Goal: Transaction & Acquisition: Purchase product/service

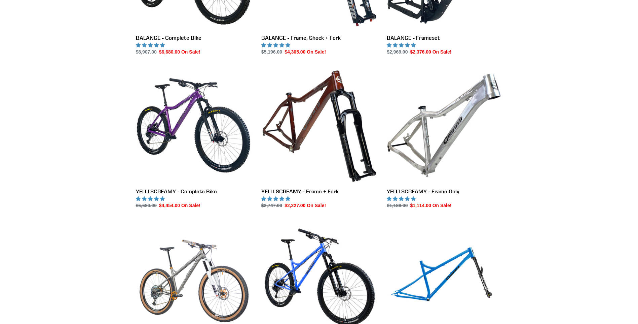
scroll to position [437, 0]
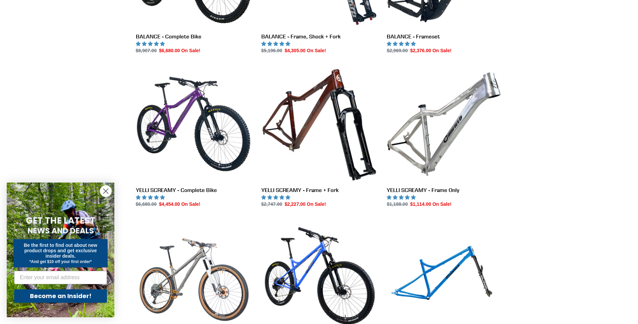
click at [109, 189] on circle "Close dialog" at bounding box center [105, 190] width 11 height 11
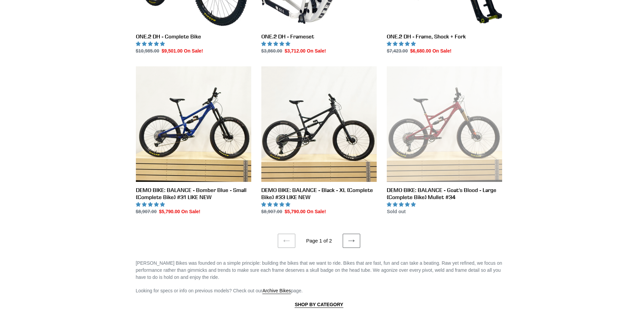
scroll to position [1211, 0]
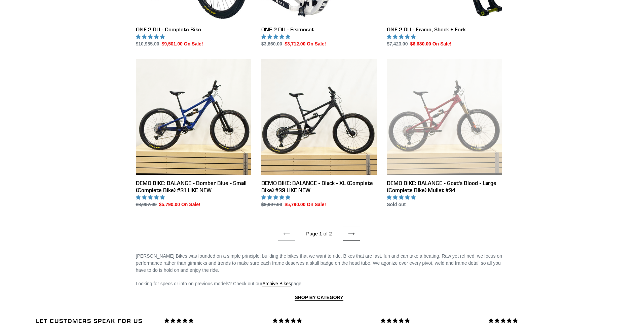
click at [357, 232] on link "Next page" at bounding box center [351, 233] width 17 height 14
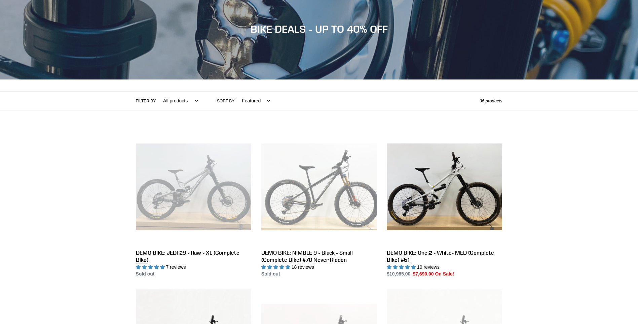
scroll to position [67, 0]
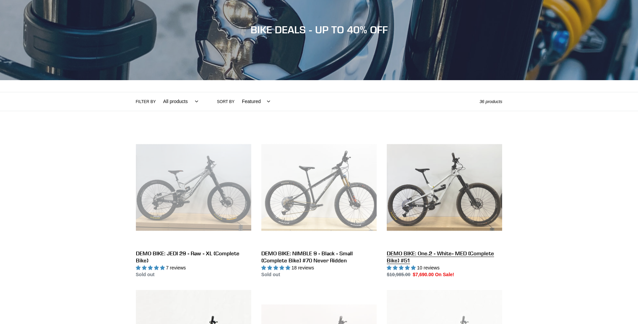
click at [446, 200] on link "DEMO BIKE: One.2 - White- MED (Complete Bike) #51" at bounding box center [444, 204] width 115 height 149
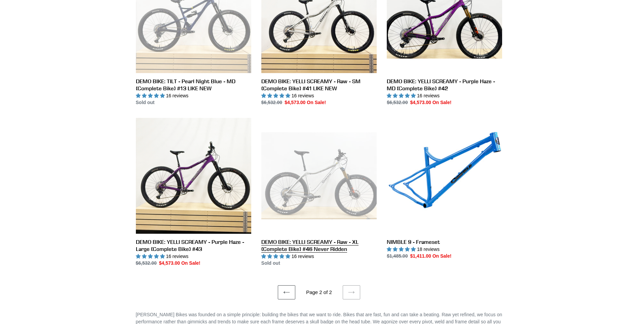
scroll to position [572, 0]
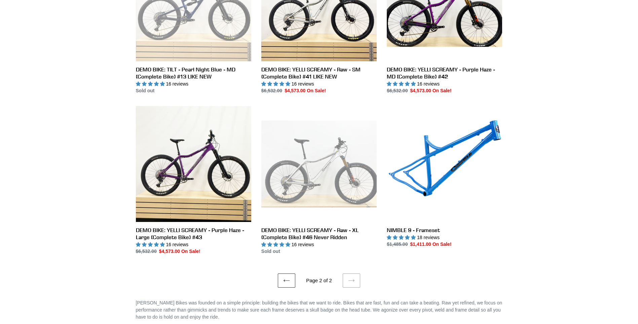
click at [288, 279] on icon at bounding box center [287, 280] width 6 height 2
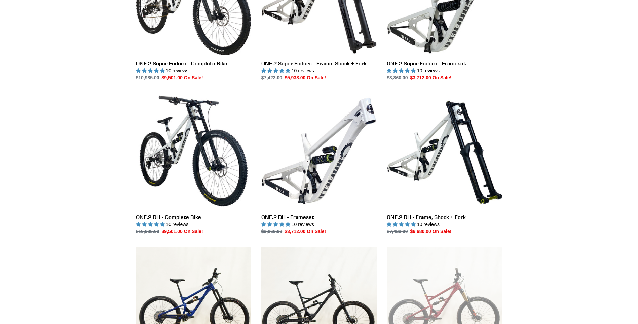
scroll to position [1144, 0]
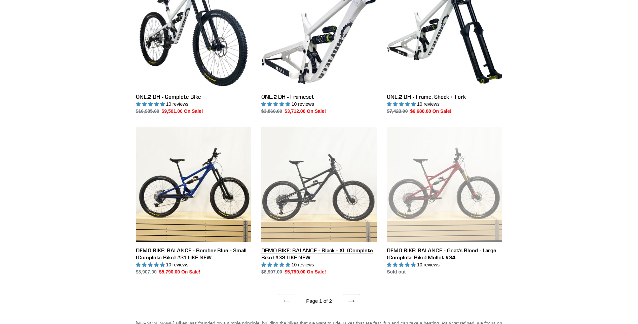
click at [301, 248] on link "DEMO BIKE: BALANCE - Black - XL (Complete Bike) #33 LIKE NEW" at bounding box center [318, 200] width 115 height 149
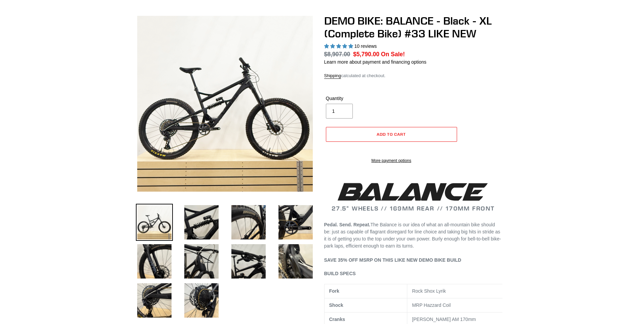
scroll to position [34, 0]
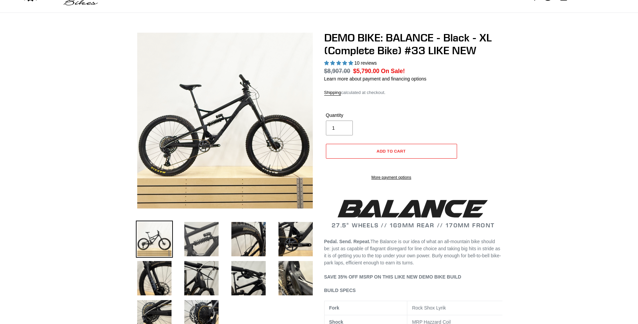
click at [200, 239] on img at bounding box center [201, 238] width 37 height 37
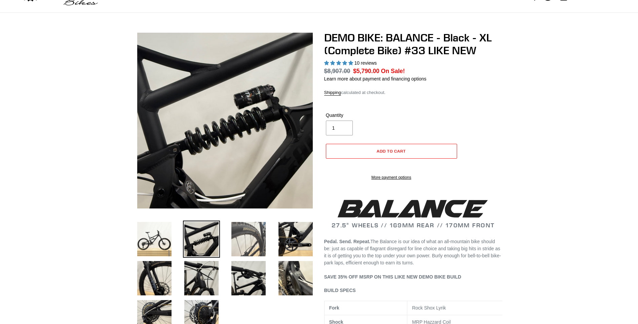
click at [250, 233] on img at bounding box center [248, 238] width 37 height 37
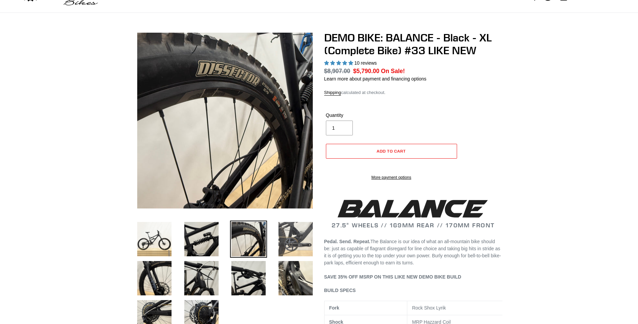
click at [305, 236] on img at bounding box center [295, 238] width 37 height 37
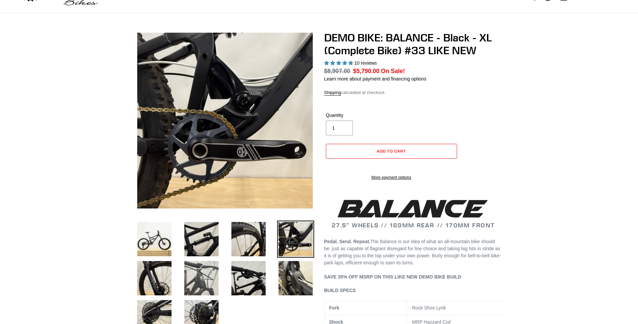
click at [199, 281] on img at bounding box center [201, 277] width 37 height 37
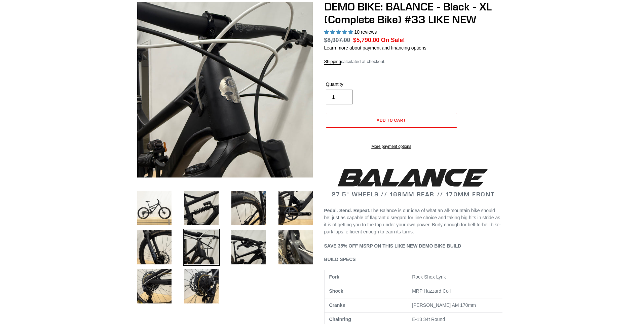
scroll to position [67, 0]
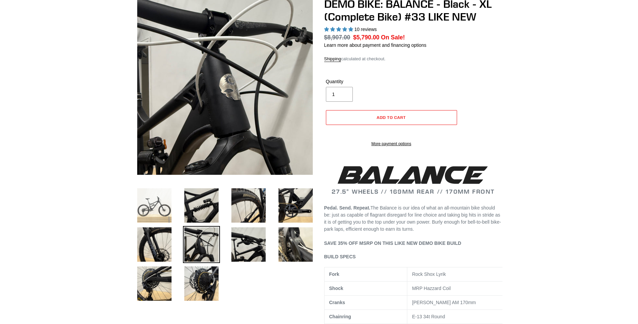
click at [150, 212] on img at bounding box center [154, 205] width 37 height 37
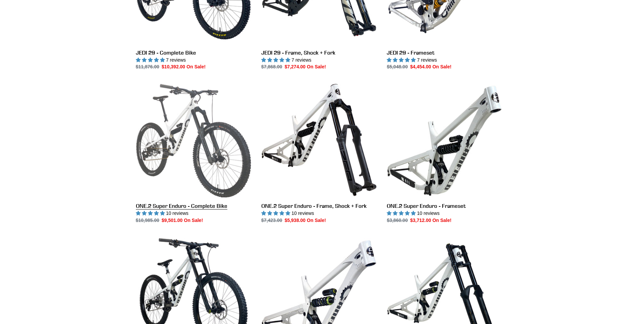
scroll to position [875, 0]
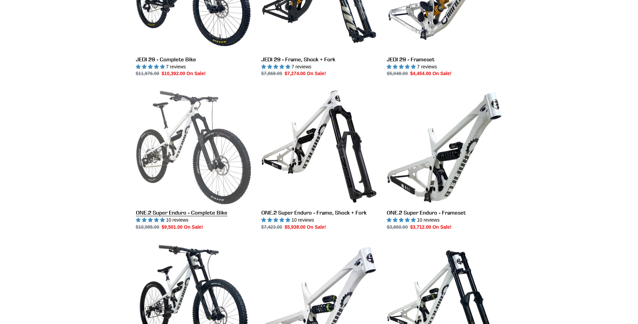
click at [191, 167] on link "ONE.2 Super Enduro - Complete Bike" at bounding box center [193, 160] width 115 height 142
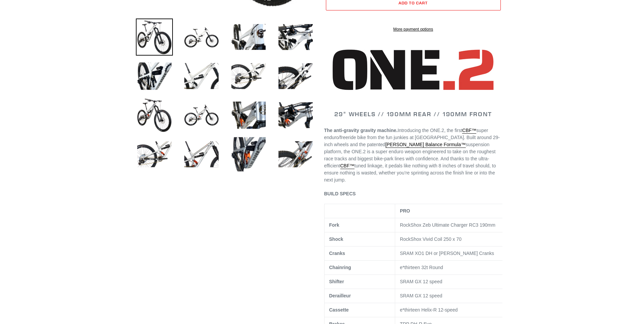
select select "highest-rating"
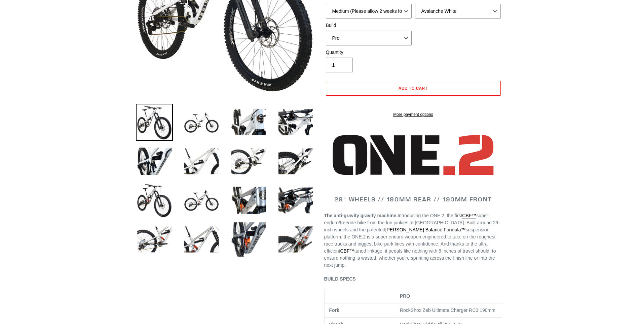
scroll to position [135, 0]
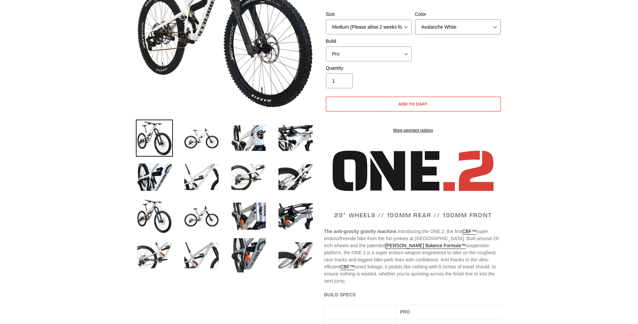
click at [495, 27] on select "Avalanche White Bentonite Grey" at bounding box center [458, 27] width 86 height 15
click at [415, 20] on select "Avalanche White Bentonite Grey" at bounding box center [458, 27] width 86 height 15
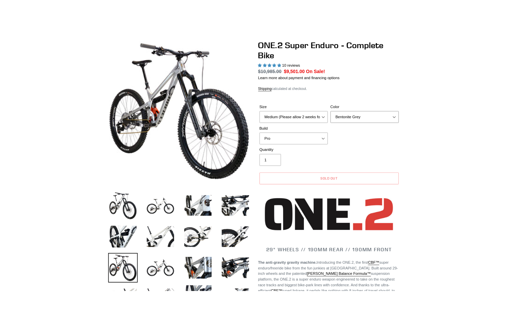
scroll to position [34, 0]
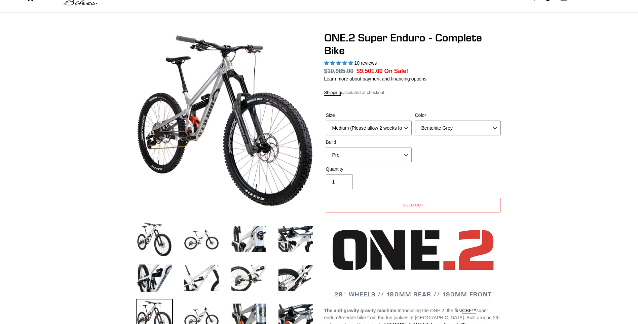
click at [496, 127] on select "Avalanche White Bentonite Grey" at bounding box center [458, 127] width 86 height 15
select select "Avalanche White"
click at [415, 120] on select "Avalanche White Bentonite Grey" at bounding box center [458, 127] width 86 height 15
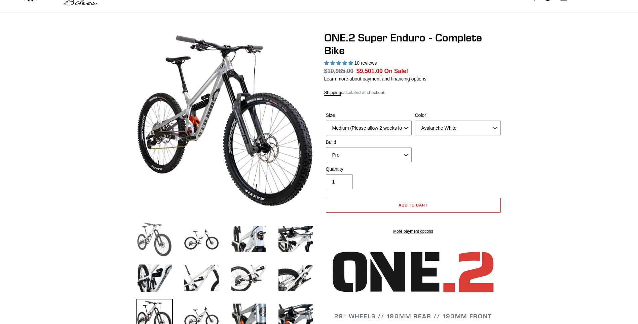
click at [150, 238] on img at bounding box center [154, 238] width 37 height 37
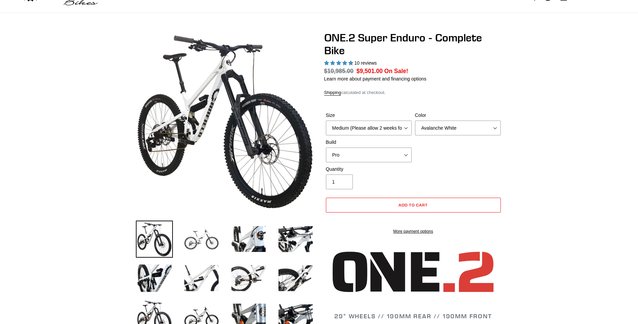
click at [196, 238] on img at bounding box center [201, 238] width 37 height 37
